Goal: Information Seeking & Learning: Compare options

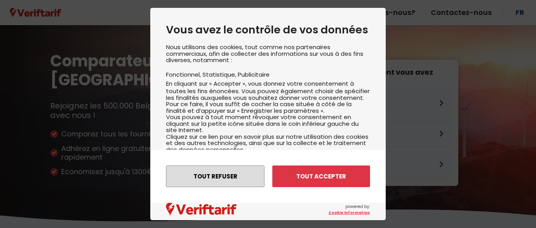
click at [220, 176] on button "Tout refuser" at bounding box center [215, 176] width 99 height 22
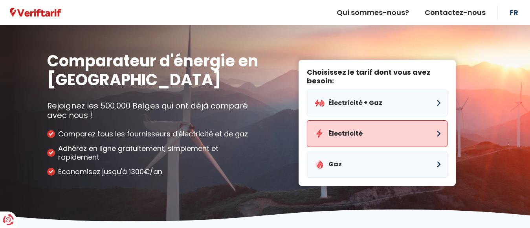
click at [357, 135] on button "Électricité" at bounding box center [377, 133] width 141 height 27
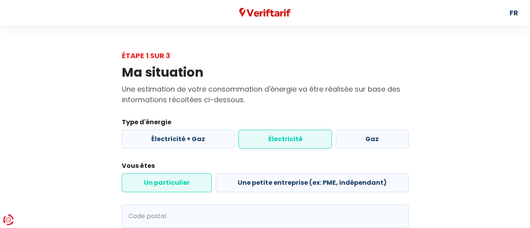
click at [301, 142] on label "Électricité" at bounding box center [284, 139] width 93 height 19
click at [301, 142] on input "Électricité" at bounding box center [284, 139] width 93 height 19
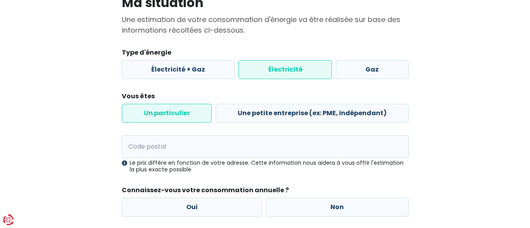
scroll to position [73, 0]
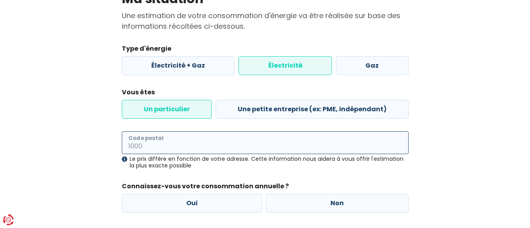
click at [145, 144] on input "Code postal" at bounding box center [265, 142] width 287 height 23
type input "5670"
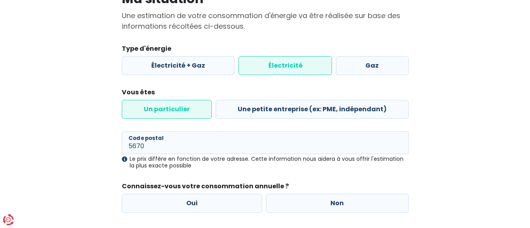
click at [492, 173] on main "Étape 1 sur 3 Ma situation Une estimation de votre consommation d'énergie va êt…" at bounding box center [265, 112] width 530 height 271
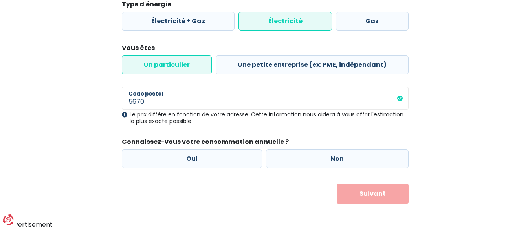
scroll to position [119, 0]
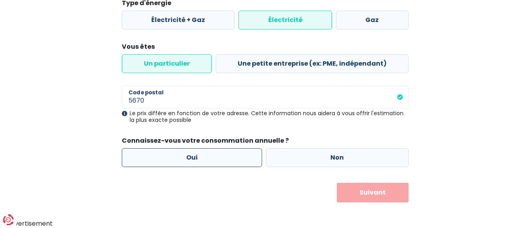
click at [224, 158] on label "Oui" at bounding box center [192, 157] width 141 height 19
click at [224, 158] on input "Oui" at bounding box center [192, 157] width 141 height 19
radio input "true"
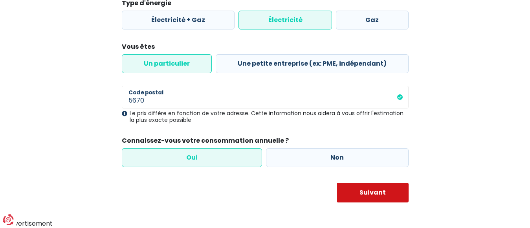
click at [362, 187] on button "Suivant" at bounding box center [373, 193] width 72 height 20
select select
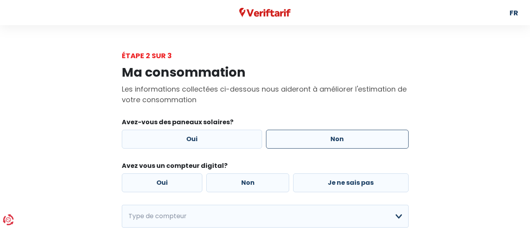
click at [358, 143] on label "Non" at bounding box center [337, 139] width 143 height 19
click at [358, 143] on input "Non" at bounding box center [337, 139] width 143 height 19
radio input "true"
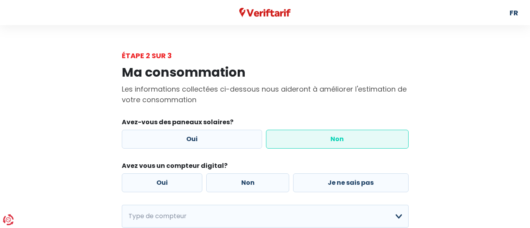
scroll to position [37, 0]
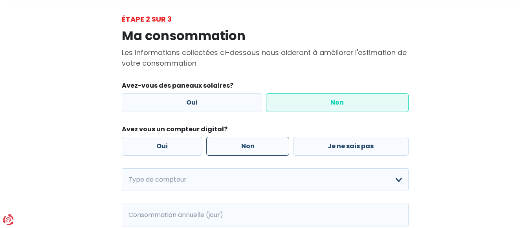
click at [247, 146] on label "Non" at bounding box center [247, 146] width 83 height 19
click at [247, 146] on input "Non" at bounding box center [247, 146] width 83 height 19
radio input "true"
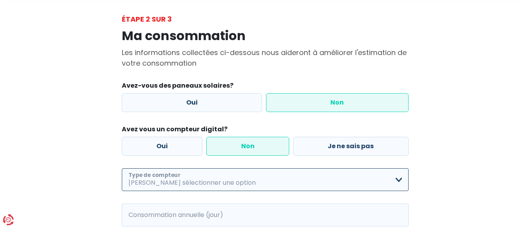
click at [236, 183] on select "Mono-horaire Bi-horaire Mono-horaire + exclusif nuit Bi-horaire + exclusif nuit…" at bounding box center [265, 179] width 287 height 23
select select "day_night_bi_hourly"
click at [122, 168] on select "Mono-horaire Bi-horaire Mono-horaire + exclusif nuit Bi-horaire + exclusif nuit…" at bounding box center [265, 179] width 287 height 23
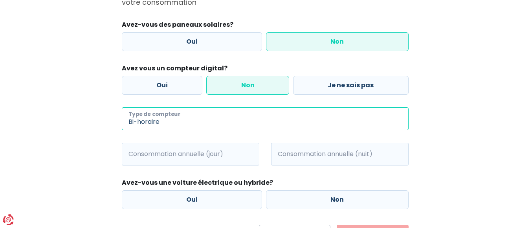
scroll to position [110, 0]
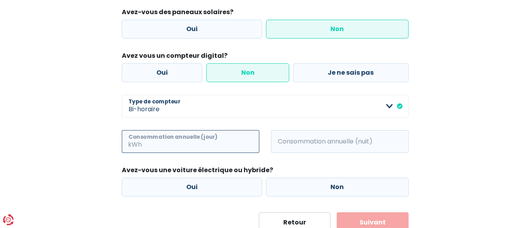
click at [194, 143] on input "Consommation annuelle (jour)" at bounding box center [201, 141] width 116 height 23
type input "4000"
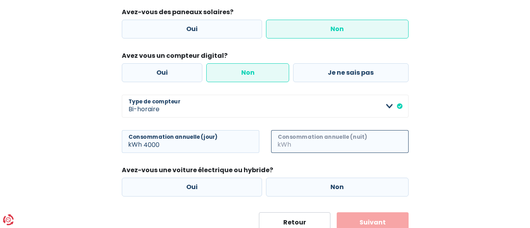
click at [369, 141] on input "Consommation annuelle (nuit)" at bounding box center [351, 141] width 116 height 23
type input "6000"
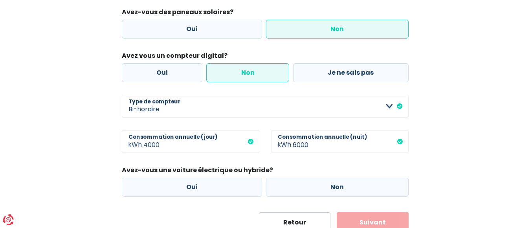
click at [451, 155] on div "Ma consommation Les informations collectées ci-dessous nous aideront à améliore…" at bounding box center [265, 91] width 448 height 281
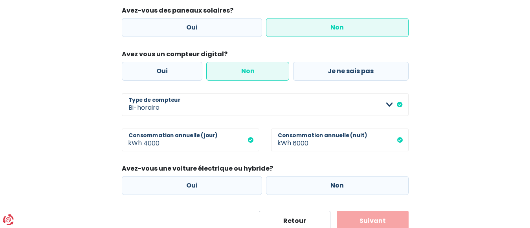
scroll to position [139, 0]
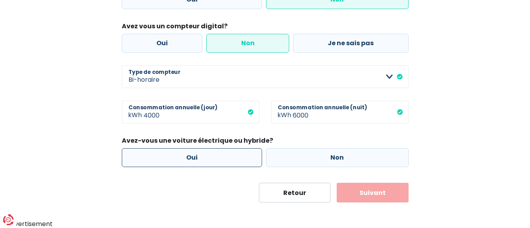
click at [211, 159] on label "Oui" at bounding box center [192, 157] width 141 height 19
click at [211, 159] on input "Oui" at bounding box center [192, 157] width 141 height 19
radio input "true"
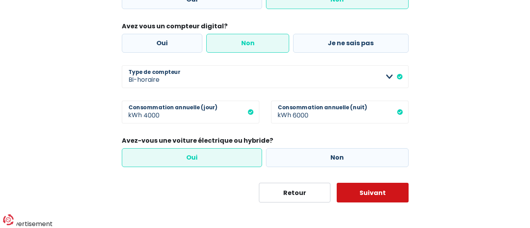
click at [378, 195] on button "Suivant" at bounding box center [373, 193] width 72 height 20
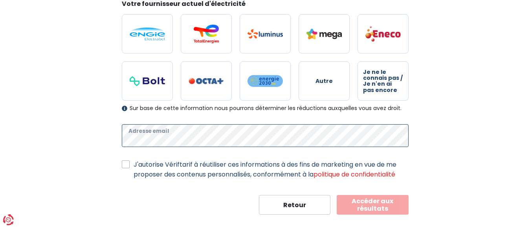
scroll to position [110, 0]
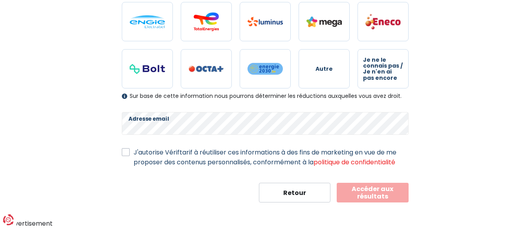
click at [366, 192] on button "Accéder aux résultats" at bounding box center [373, 193] width 72 height 20
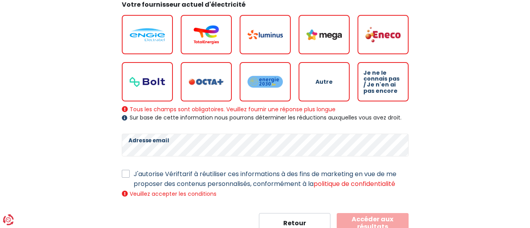
click at [134, 175] on label "J'autorise Vériftarif à réutiliser ces informations à des fins de marketing en …" at bounding box center [271, 179] width 275 height 20
click at [125, 175] on input "J'autorise Vériftarif à réutiliser ces informations à des fins de marketing en …" at bounding box center [126, 173] width 8 height 8
checkbox input "true"
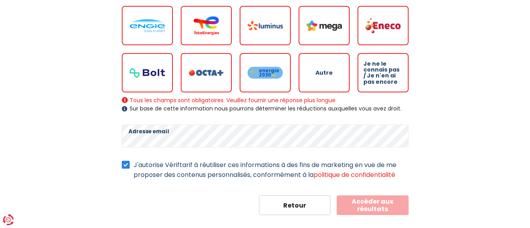
scroll to position [128, 0]
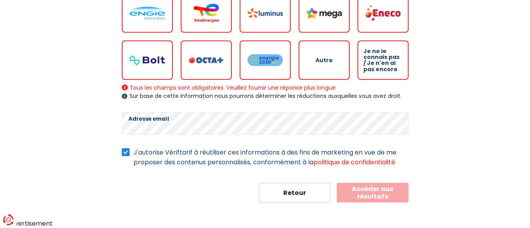
click at [158, 141] on form "Votre fournisseur actuel d'électricité Autre Je ne le connais pas / Je n'en ai …" at bounding box center [265, 90] width 287 height 224
click at [355, 187] on button "Accéder aux résultats" at bounding box center [373, 193] width 72 height 20
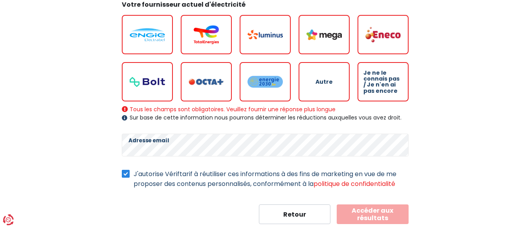
click at [121, 181] on div "Mes données personnelles Ces informations serviront à trouver toutes les offres…" at bounding box center [265, 89] width 298 height 270
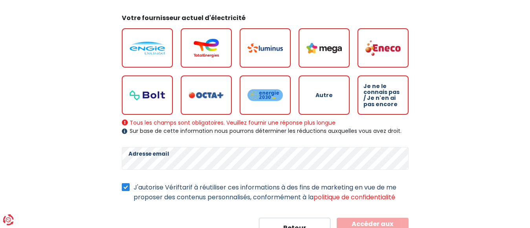
scroll to position [55, 0]
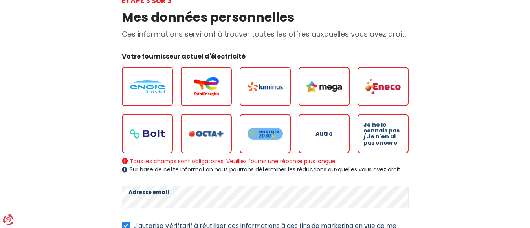
click at [264, 91] on img at bounding box center [264, 86] width 35 height 9
click at [264, 91] on input "radio" at bounding box center [265, 86] width 51 height 39
radio input "true"
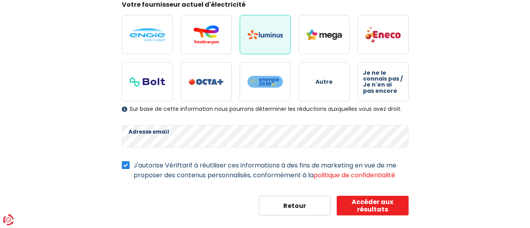
scroll to position [120, 0]
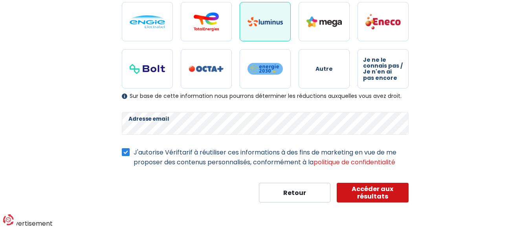
click at [370, 195] on button "Accéder aux résultats" at bounding box center [373, 193] width 72 height 20
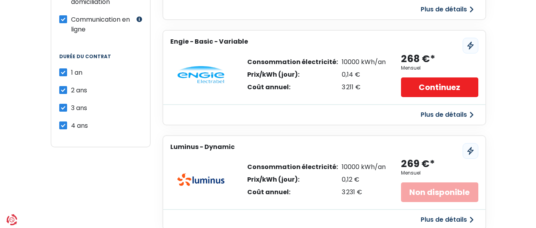
scroll to position [366, 0]
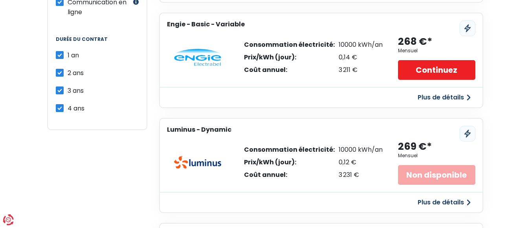
click at [458, 95] on button "Plus de détails" at bounding box center [444, 97] width 62 height 14
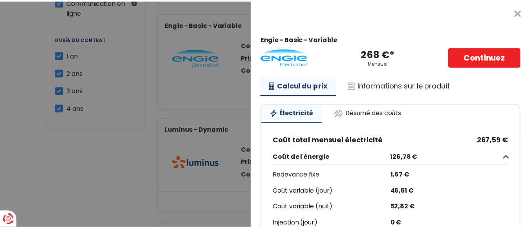
scroll to position [0, 0]
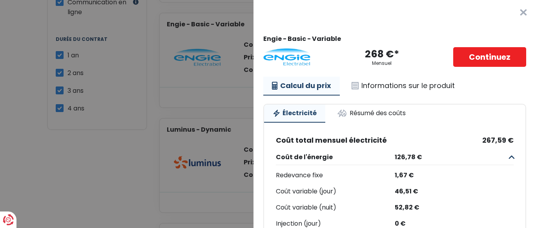
click at [11, 159] on Variable "Plus de détails - Engie × Engie - Basic - Variable 268 €* Mensuel Continuez Cal…" at bounding box center [268, 114] width 536 height 228
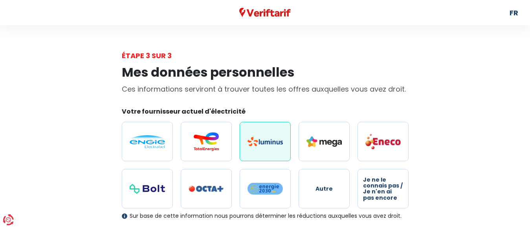
select select "day_night_bi_hourly"
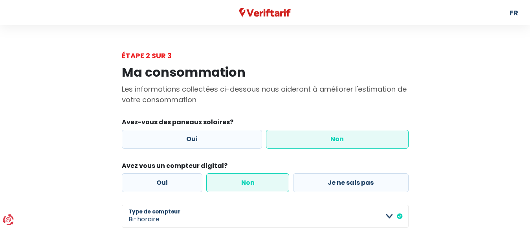
scroll to position [139, 0]
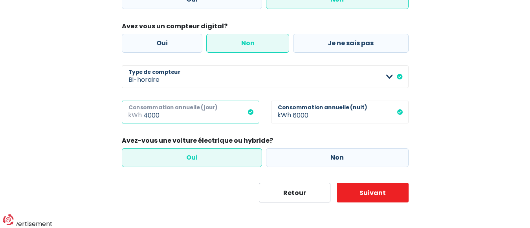
click at [162, 115] on input "4000" at bounding box center [201, 112] width 116 height 23
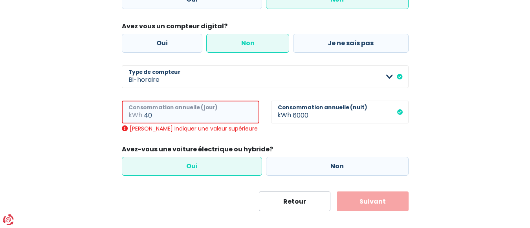
type input "4"
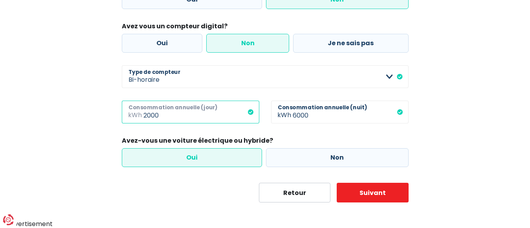
type input "2000"
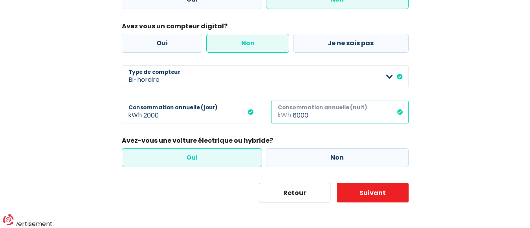
drag, startPoint x: 296, startPoint y: 112, endPoint x: 342, endPoint y: 134, distance: 51.3
click at [297, 111] on input "6000" at bounding box center [351, 112] width 116 height 23
type input "3000"
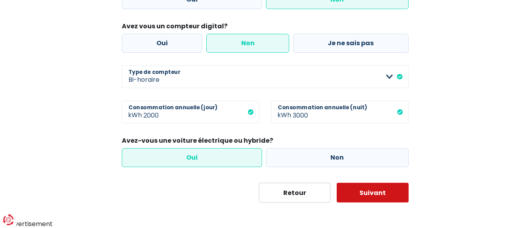
click at [378, 192] on button "Suivant" at bounding box center [373, 193] width 72 height 20
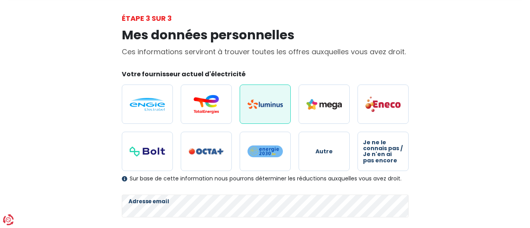
scroll to position [120, 0]
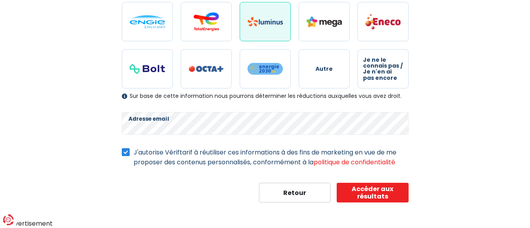
click at [116, 126] on div "Mes données personnelles Ces informations serviront à trouver toutes les offres…" at bounding box center [265, 71] width 298 height 261
click at [371, 192] on button "Accéder aux résultats" at bounding box center [373, 193] width 72 height 20
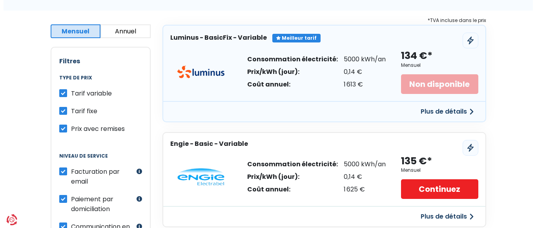
scroll to position [146, 0]
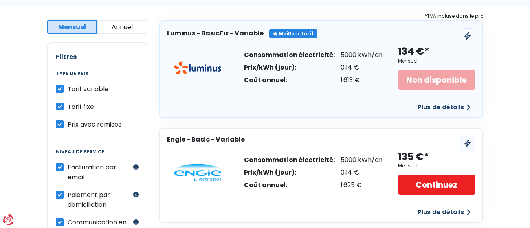
click at [453, 104] on button "Plus de détails" at bounding box center [444, 107] width 62 height 14
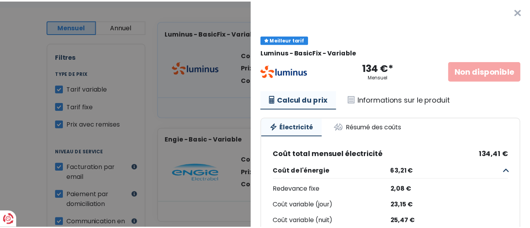
scroll to position [0, 0]
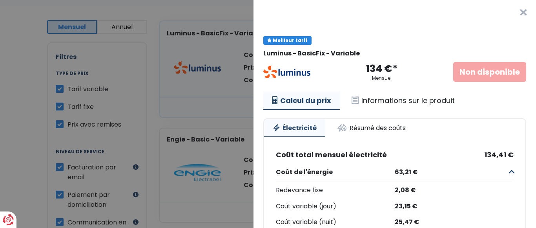
click at [515, 10] on button "×" at bounding box center [523, 12] width 25 height 25
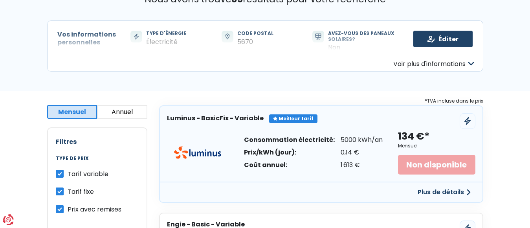
scroll to position [73, 0]
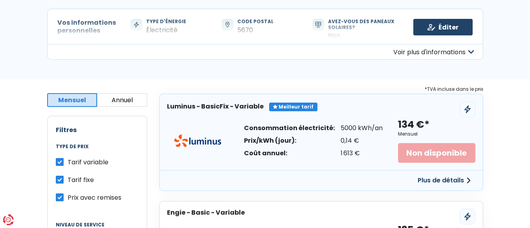
click at [119, 100] on button "Annuel" at bounding box center [122, 100] width 50 height 14
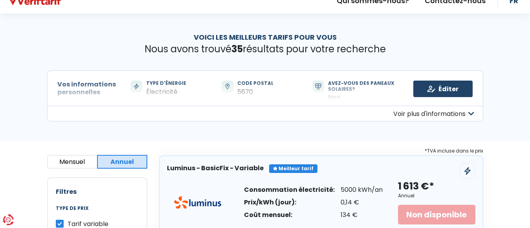
scroll to position [37, 0]
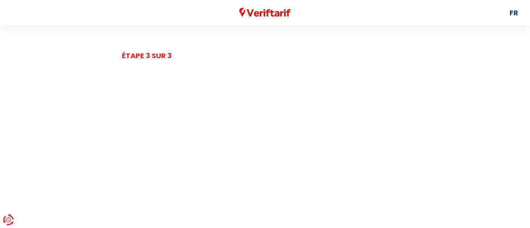
scroll to position [139, 0]
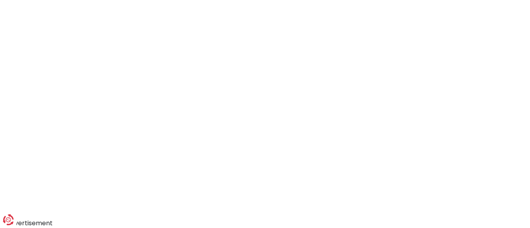
select select "day_night_bi_hourly"
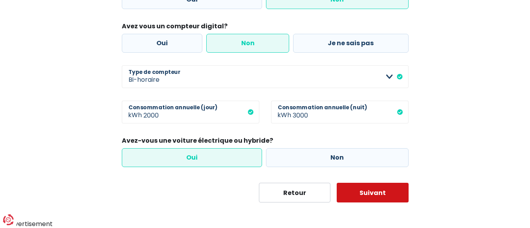
click at [387, 189] on button "Suivant" at bounding box center [373, 193] width 72 height 20
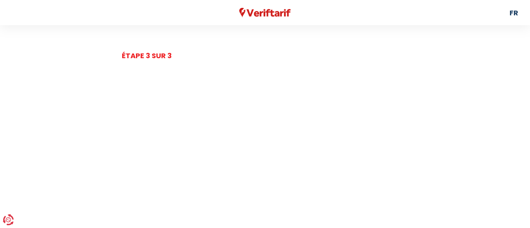
scroll to position [139, 0]
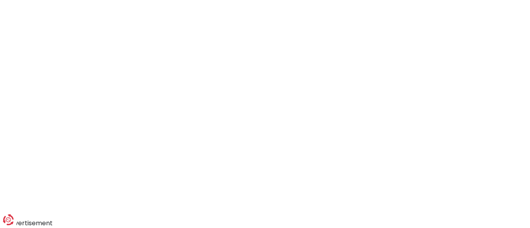
select select "day_night_bi_hourly"
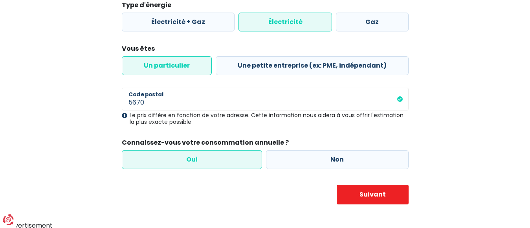
scroll to position [119, 0]
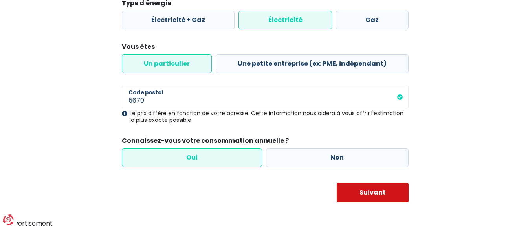
click at [376, 193] on button "Suivant" at bounding box center [373, 193] width 72 height 20
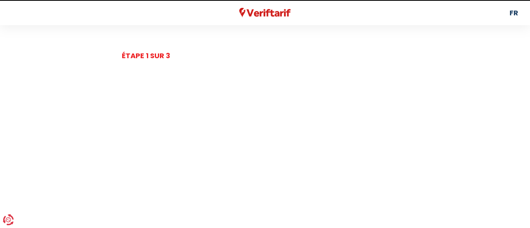
select select "day_night_bi_hourly"
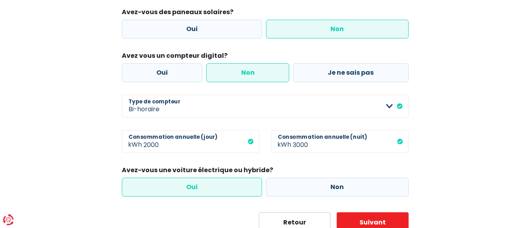
scroll to position [139, 0]
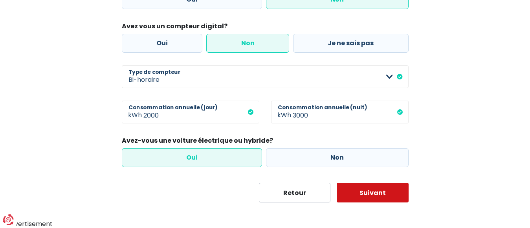
click at [362, 194] on button "Suivant" at bounding box center [373, 193] width 72 height 20
